Goal: Task Accomplishment & Management: Manage account settings

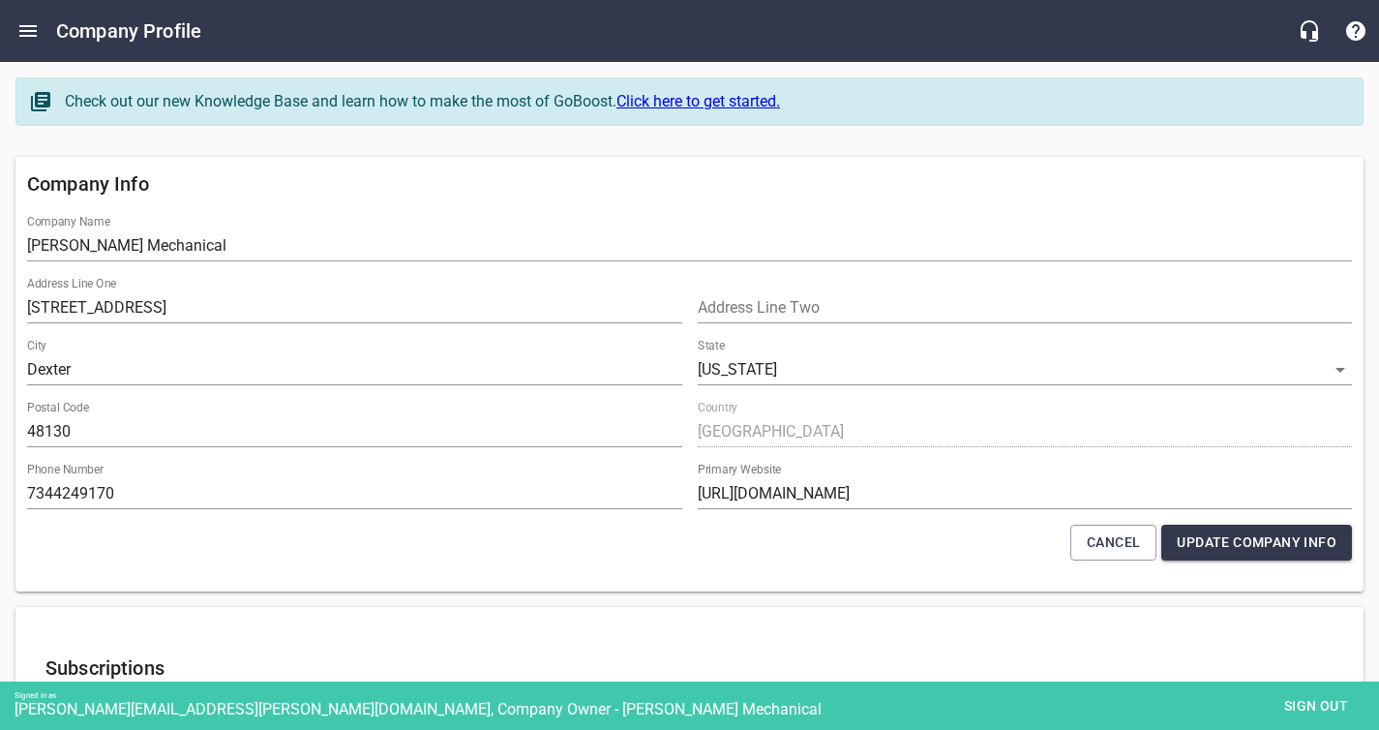
select select "[US_STATE]"
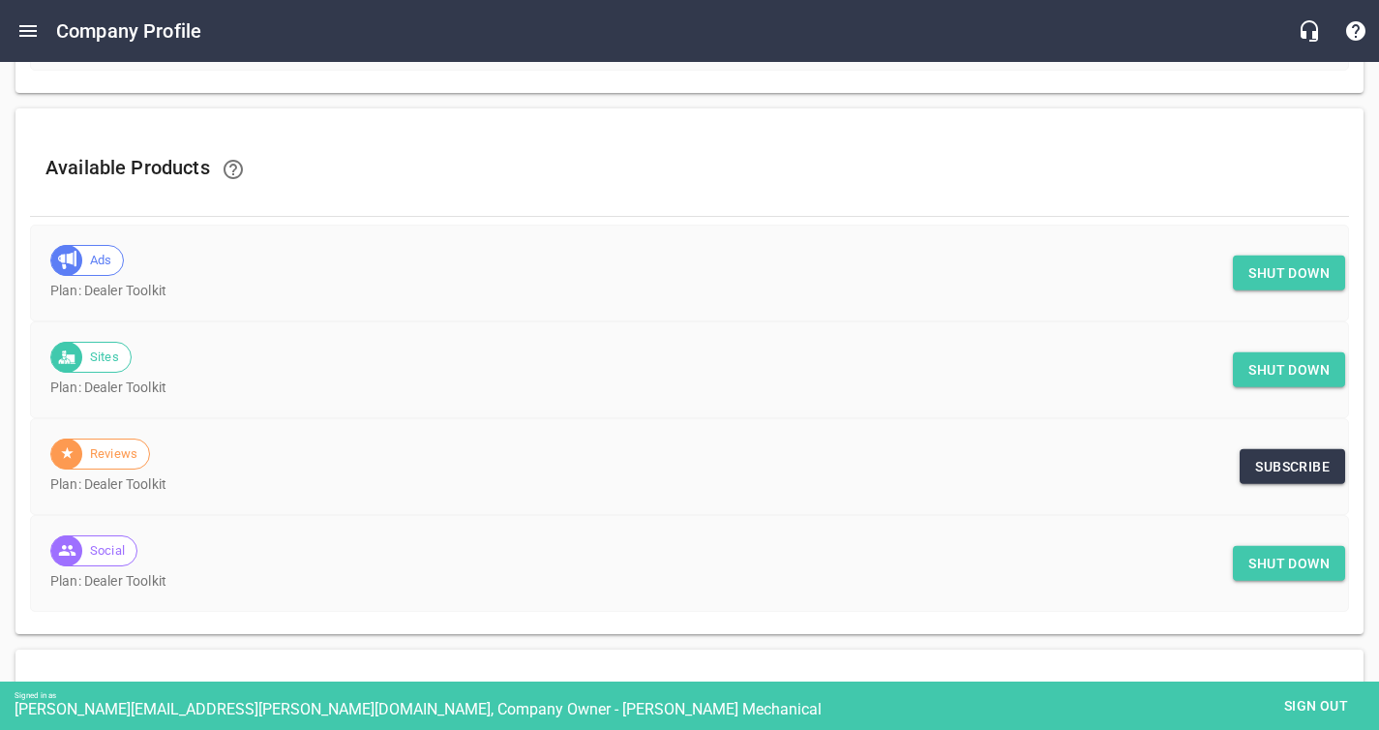
scroll to position [796, 0]
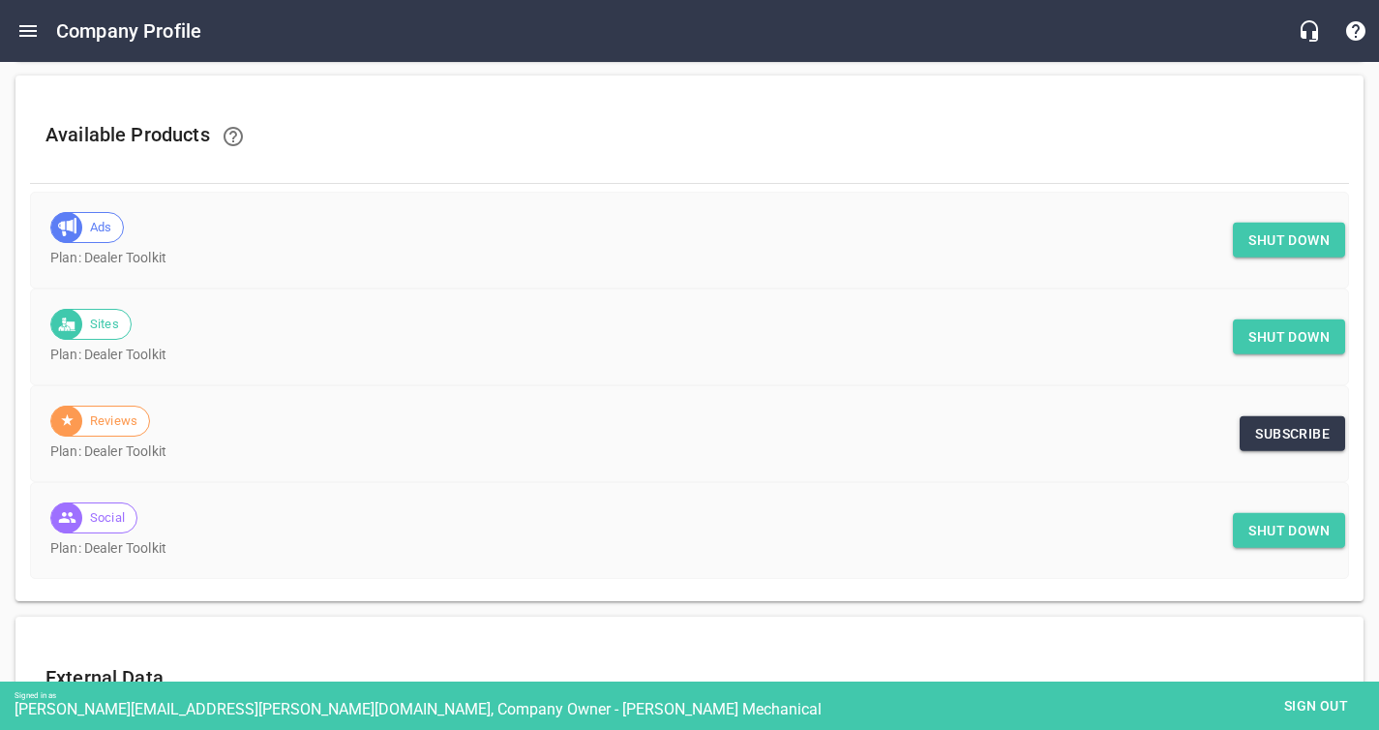
click at [1281, 526] on span "Shut down" at bounding box center [1289, 531] width 81 height 24
click at [1289, 348] on button "Shut down" at bounding box center [1289, 337] width 112 height 36
click at [1277, 243] on span "Shut down" at bounding box center [1289, 240] width 81 height 24
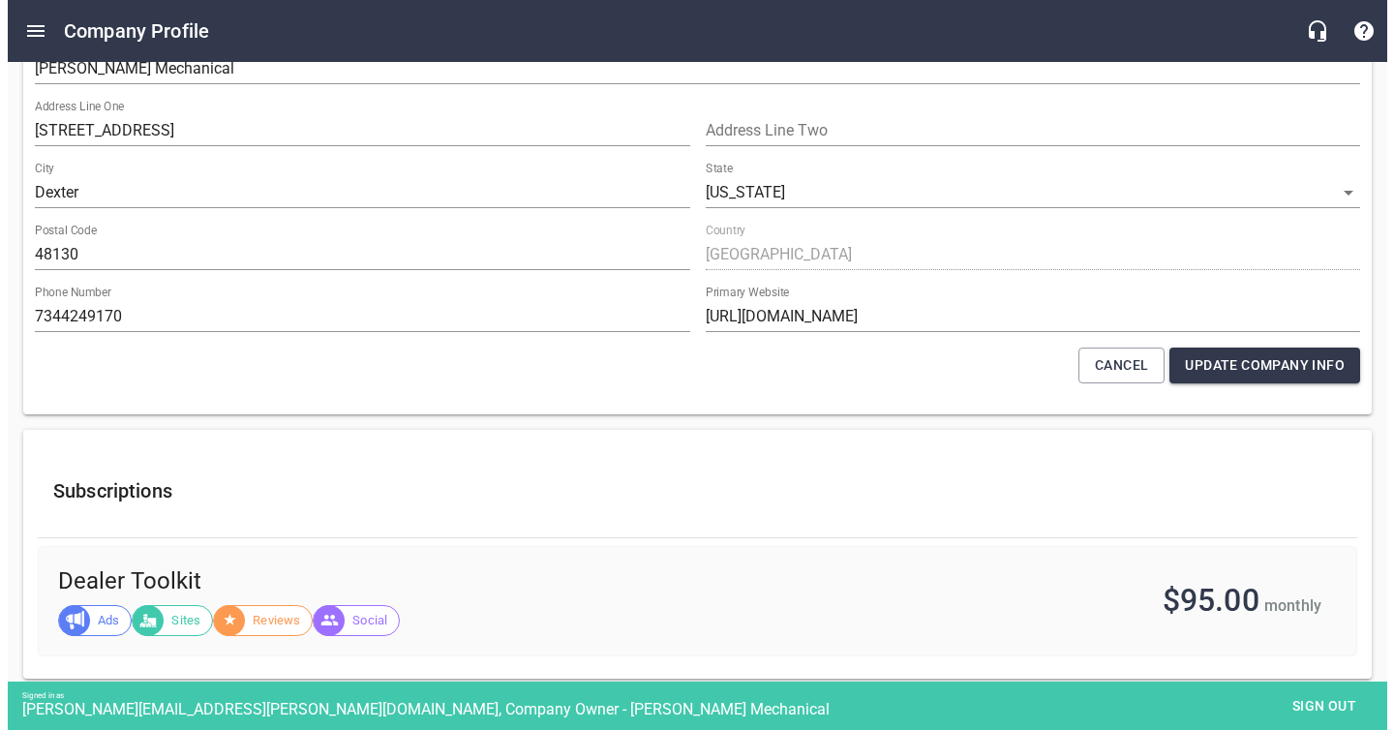
scroll to position [0, 0]
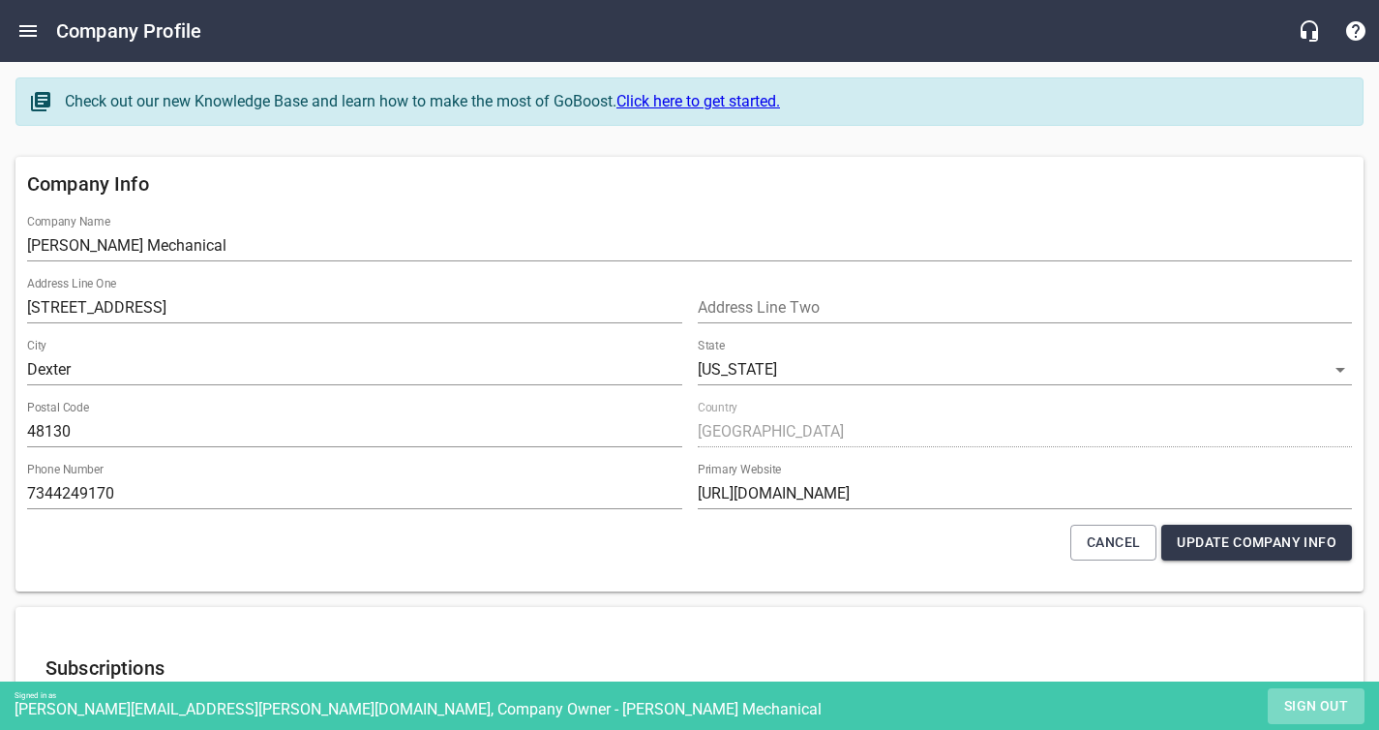
click at [1294, 704] on span "Sign out" at bounding box center [1316, 706] width 81 height 24
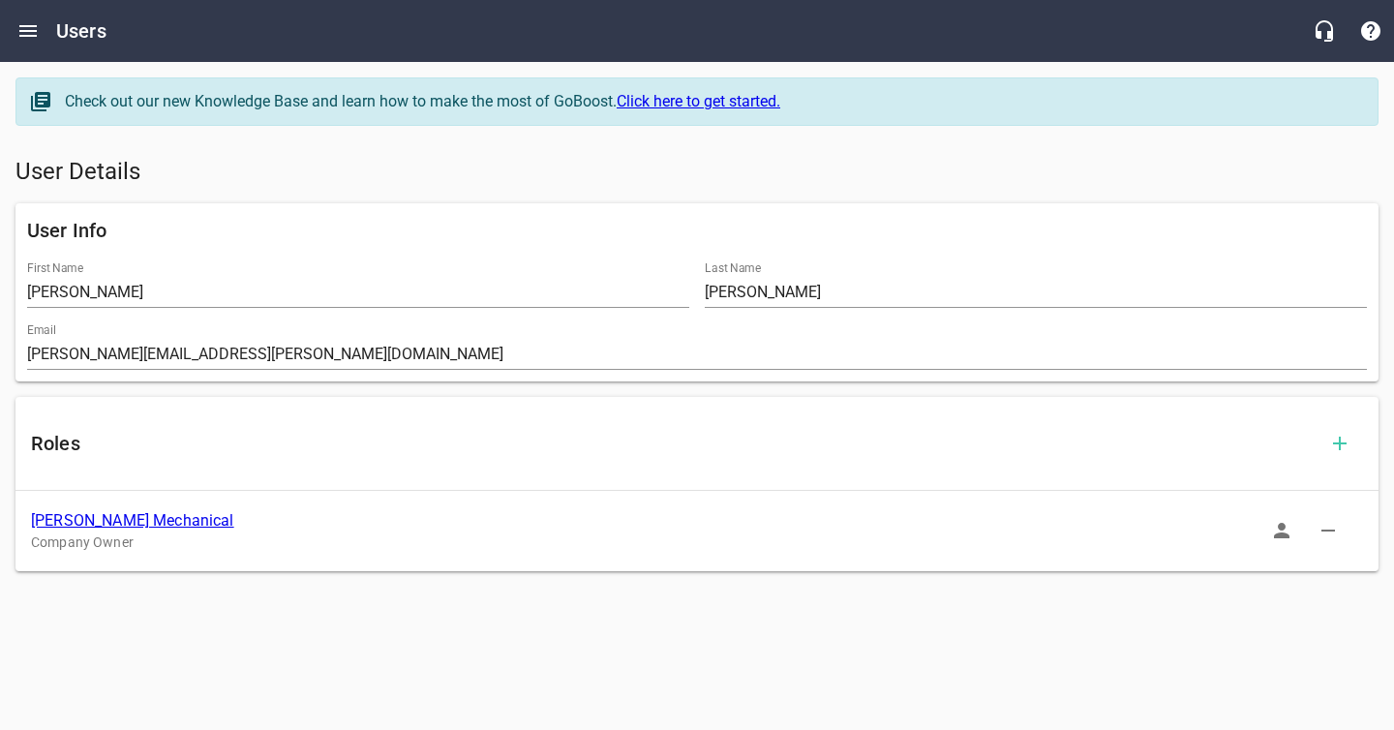
click at [114, 515] on link "[PERSON_NAME] Mechanical" at bounding box center [132, 520] width 203 height 18
